Goal: Task Accomplishment & Management: Use online tool/utility

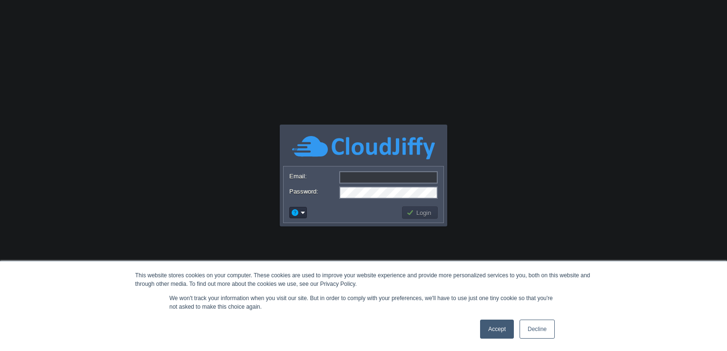
type input "[PERSON_NAME][EMAIL_ADDRESS][PERSON_NAME][DOMAIN_NAME]"
click at [497, 323] on link "Accept" at bounding box center [497, 329] width 34 height 19
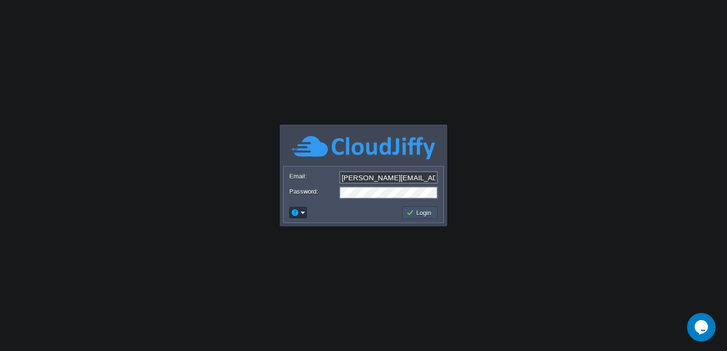
click at [411, 216] on button "Login" at bounding box center [420, 212] width 28 height 9
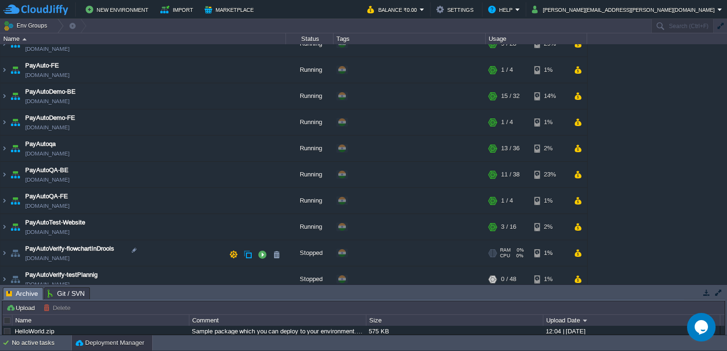
scroll to position [428, 0]
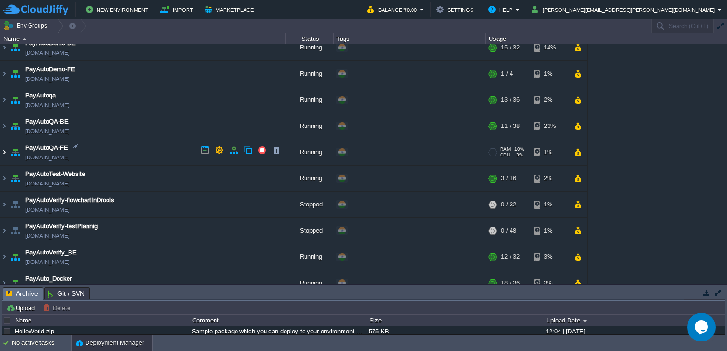
click at [6, 146] on img at bounding box center [4, 152] width 8 height 26
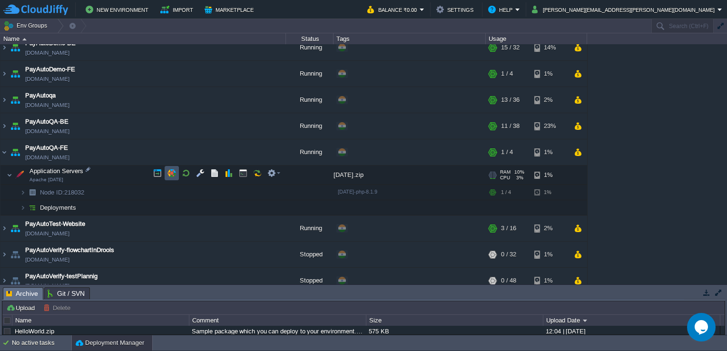
click at [171, 173] on button "button" at bounding box center [171, 173] width 9 height 9
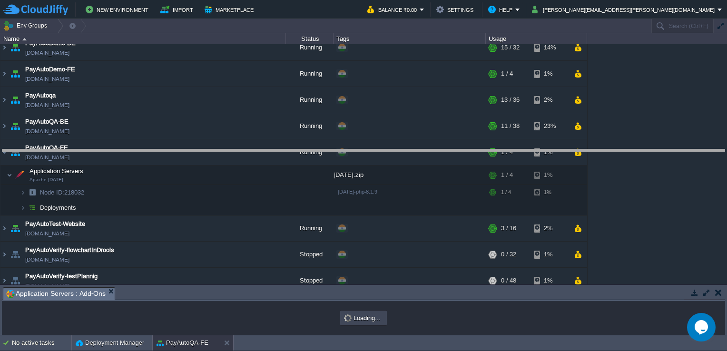
drag, startPoint x: 243, startPoint y: 293, endPoint x: 260, endPoint y: 147, distance: 147.5
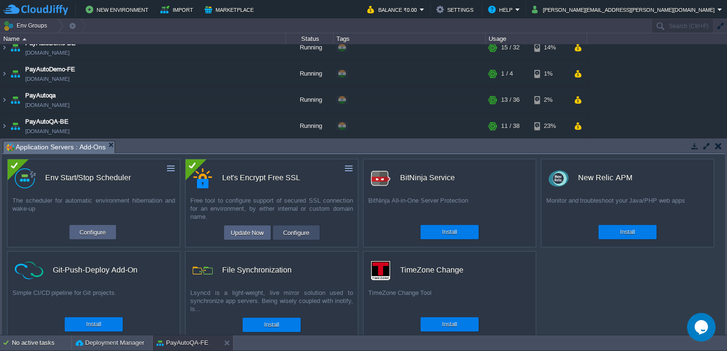
click at [301, 230] on button "Configure" at bounding box center [296, 232] width 32 height 11
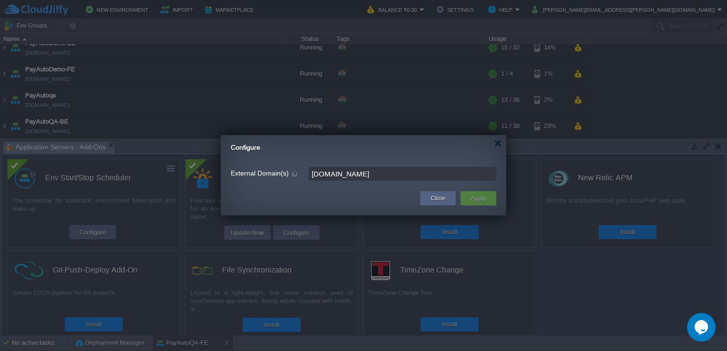
drag, startPoint x: 424, startPoint y: 174, endPoint x: 282, endPoint y: 186, distance: 142.3
click at [282, 186] on div "External Domain(s) [DOMAIN_NAME] Close Apply" at bounding box center [363, 185] width 285 height 61
click at [445, 199] on div "Close" at bounding box center [437, 198] width 21 height 14
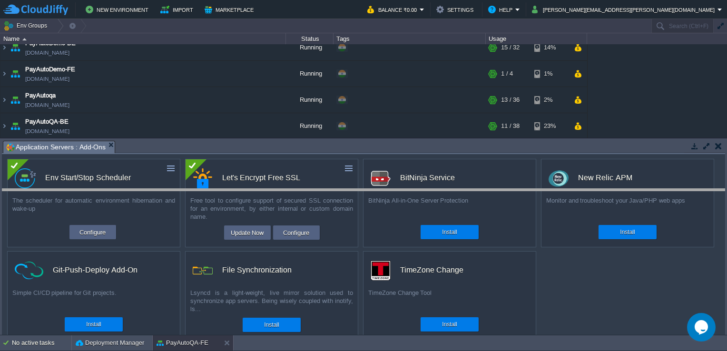
drag, startPoint x: 289, startPoint y: 142, endPoint x: 279, endPoint y: 211, distance: 69.7
click at [279, 211] on body "New Environment Import Marketplace Bonus ₹0.00 Upgrade Account Balance ₹0.00 Se…" at bounding box center [363, 175] width 727 height 351
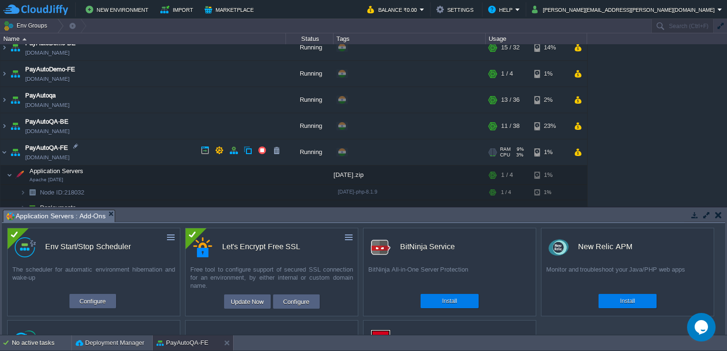
click at [69, 154] on link "[DOMAIN_NAME]" at bounding box center [47, 158] width 44 height 10
click at [304, 298] on button "Configure" at bounding box center [296, 301] width 32 height 11
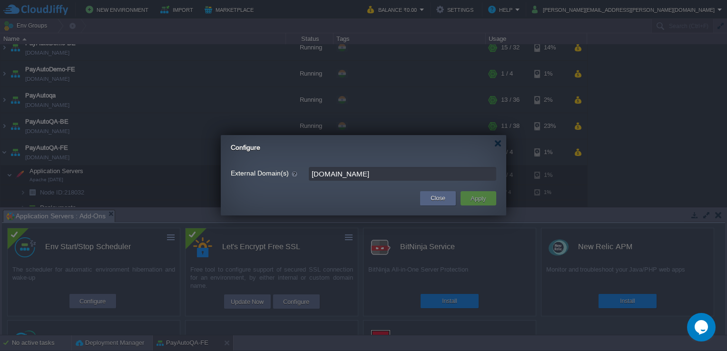
drag, startPoint x: 418, startPoint y: 172, endPoint x: 304, endPoint y: 178, distance: 113.8
click at [304, 178] on div "External Domain(s) [DOMAIN_NAME]" at bounding box center [363, 174] width 265 height 14
click at [343, 173] on input "[DOMAIN_NAME]" at bounding box center [402, 174] width 187 height 14
click at [364, 170] on input "[DOMAIN_NAME]" at bounding box center [402, 174] width 187 height 14
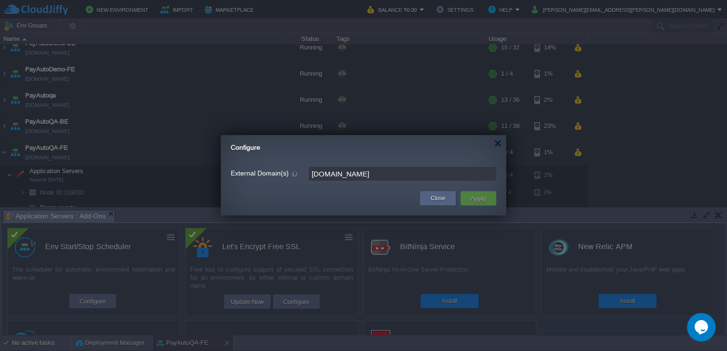
click at [376, 178] on input "[DOMAIN_NAME]" at bounding box center [402, 174] width 187 height 14
type input "[DOMAIN_NAME]"
click at [480, 199] on button "Apply" at bounding box center [478, 198] width 21 height 11
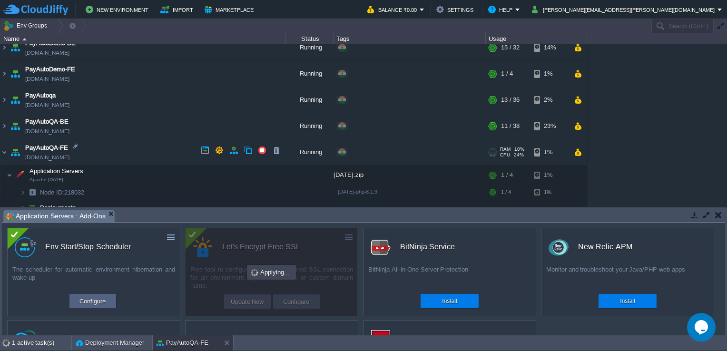
click at [66, 155] on link "[DOMAIN_NAME]" at bounding box center [47, 158] width 44 height 10
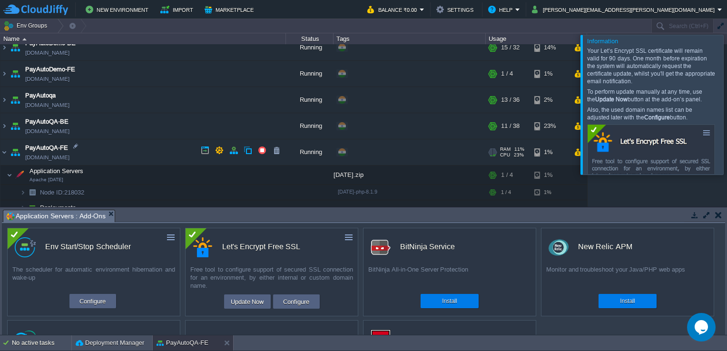
click at [57, 155] on link "[DOMAIN_NAME]" at bounding box center [47, 158] width 44 height 10
click at [90, 155] on td "PayAutoQA-FE [DOMAIN_NAME]" at bounding box center [142, 152] width 285 height 26
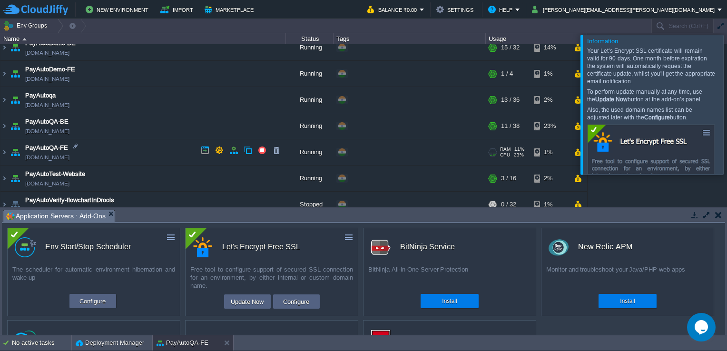
drag, startPoint x: 92, startPoint y: 156, endPoint x: 88, endPoint y: 153, distance: 5.1
click at [88, 153] on td "PayAutoQA-FE [DOMAIN_NAME]" at bounding box center [142, 152] width 285 height 26
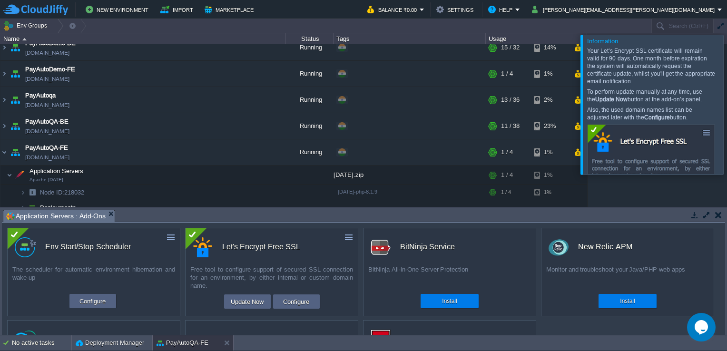
copy td "[DOMAIN_NAME]"
click at [714, 215] on td at bounding box center [718, 214] width 12 height 11
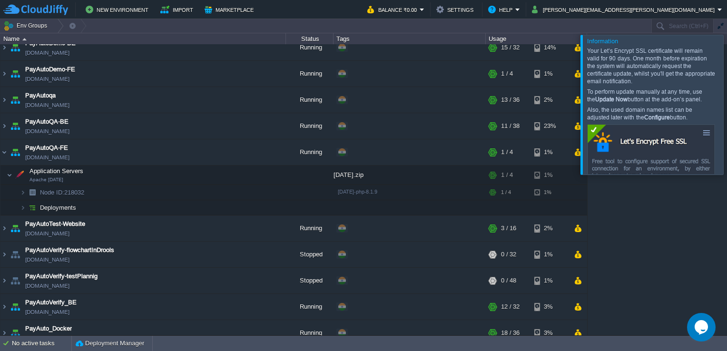
click at [726, 95] on div at bounding box center [738, 104] width 0 height 139
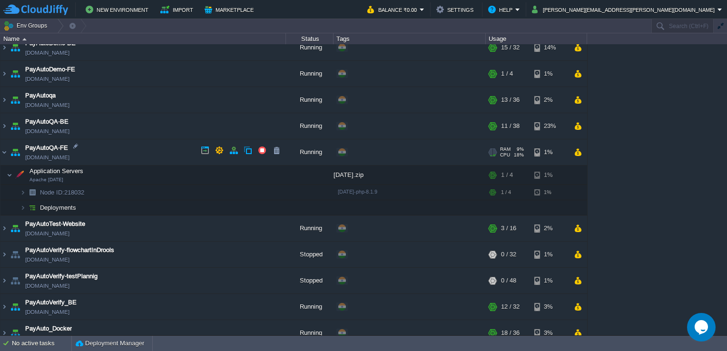
click at [67, 149] on span "PayAutoQA-FE" at bounding box center [46, 148] width 43 height 10
click at [67, 155] on link "[DOMAIN_NAME]" at bounding box center [47, 158] width 44 height 10
click at [66, 157] on link "[DOMAIN_NAME]" at bounding box center [47, 158] width 44 height 10
click at [61, 155] on link "[DOMAIN_NAME]" at bounding box center [47, 158] width 44 height 10
click at [56, 159] on link "[DOMAIN_NAME]" at bounding box center [47, 158] width 44 height 10
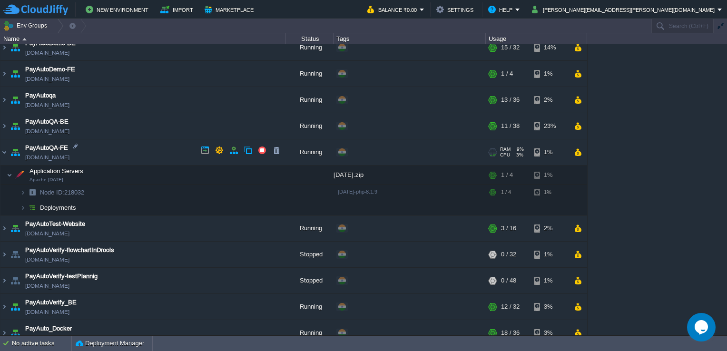
click at [89, 156] on td "PayAutoQA-FE [DOMAIN_NAME]" at bounding box center [142, 152] width 285 height 26
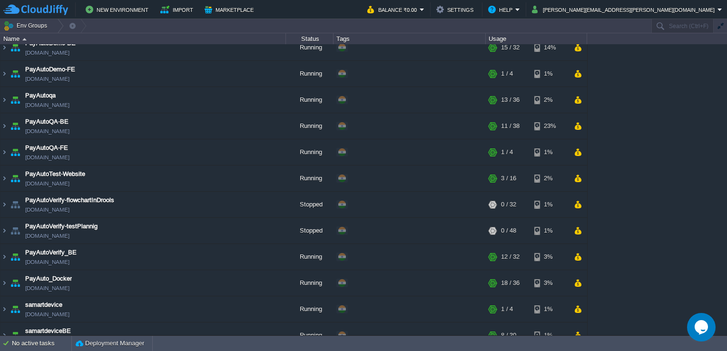
copy td "[DOMAIN_NAME]"
